Goal: Check status: Check status

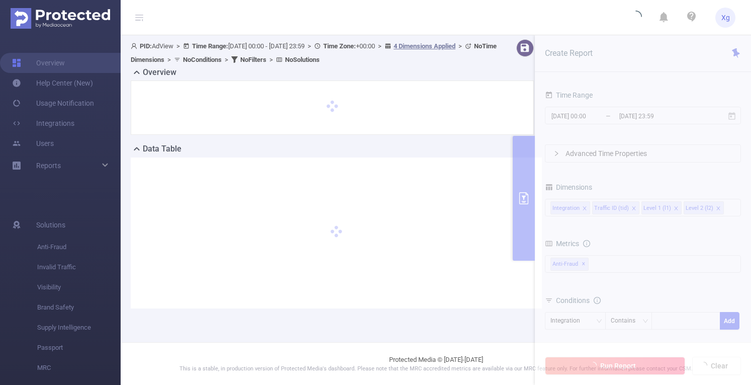
click at [694, 112] on section "PID: AdView > Time Range: [DATE] 00:00 - [DATE] 23:59 > Time Zone: +00:00 > 4 D…" at bounding box center [436, 181] width 631 height 293
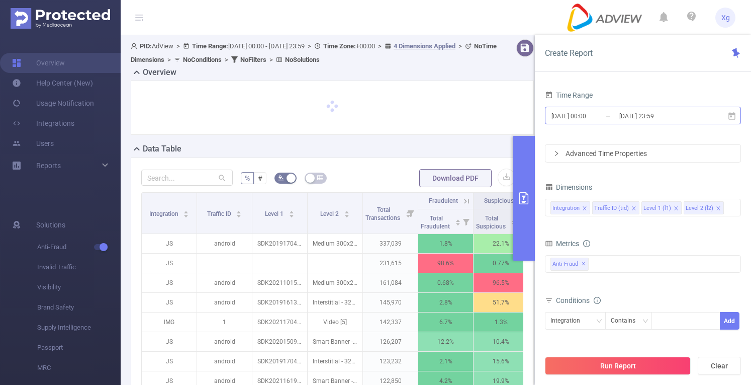
click at [690, 112] on input "[DATE] 23:59" at bounding box center [659, 116] width 81 height 14
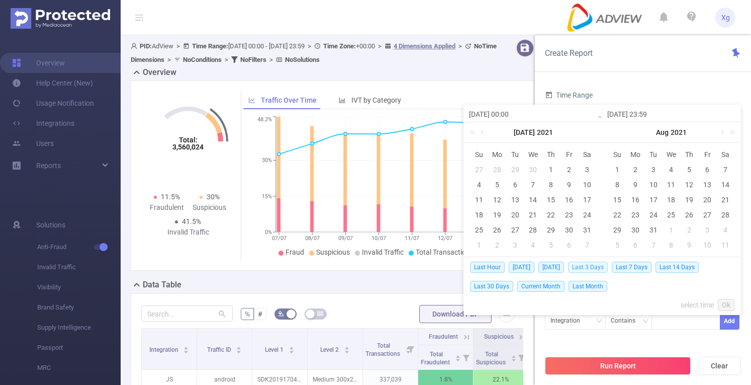
click at [591, 268] on span "Last 3 Days" at bounding box center [588, 267] width 40 height 11
type input "[DATE] 00:00"
type input "[DATE] 23:59"
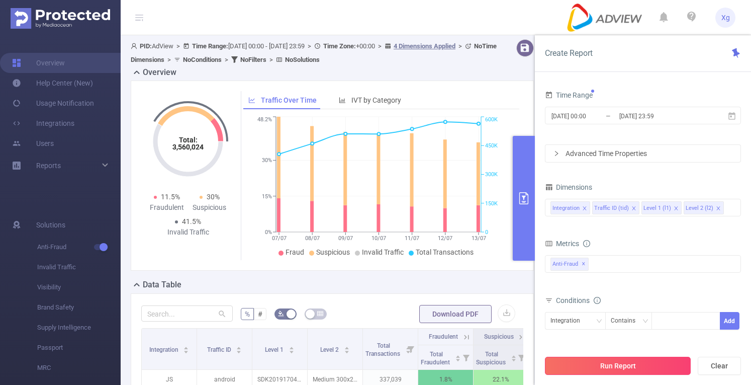
click at [580, 364] on button "Run Report" at bounding box center [618, 366] width 146 height 18
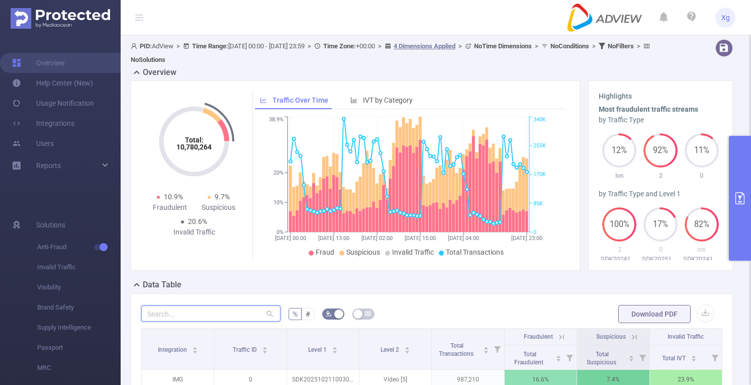
click at [234, 309] on input "text" at bounding box center [210, 313] width 139 height 16
paste input "sdk202218220602112sfi0ysxk7qr1sb"
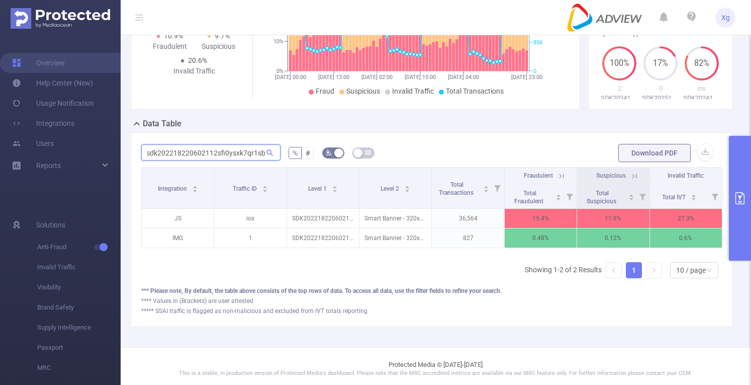
scroll to position [171, 0]
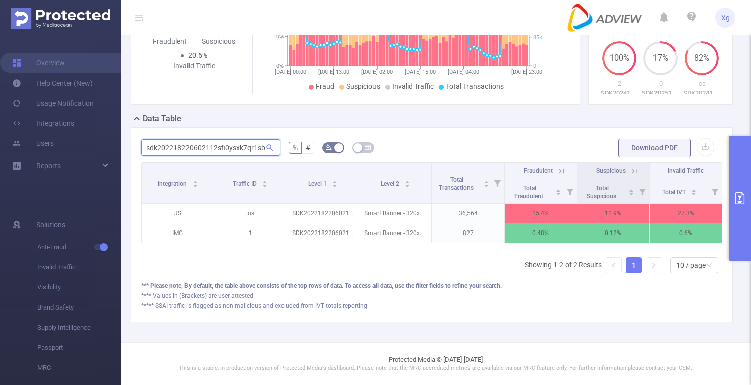
type input "sdk202218220602112sfi0ysxk7qr1sb"
